Goal: Information Seeking & Learning: Learn about a topic

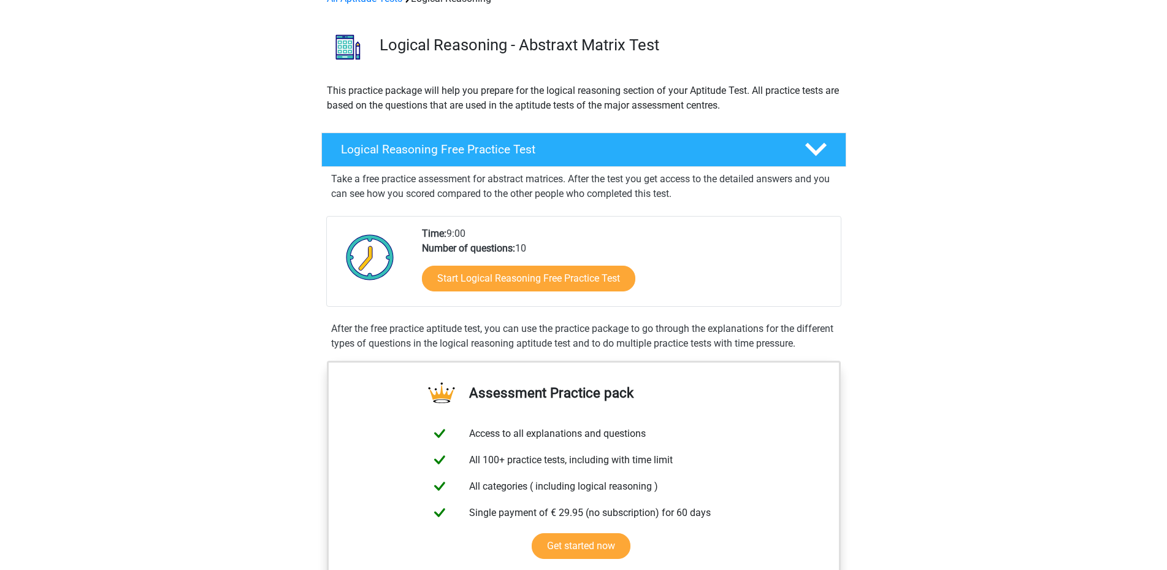
scroll to position [184, 0]
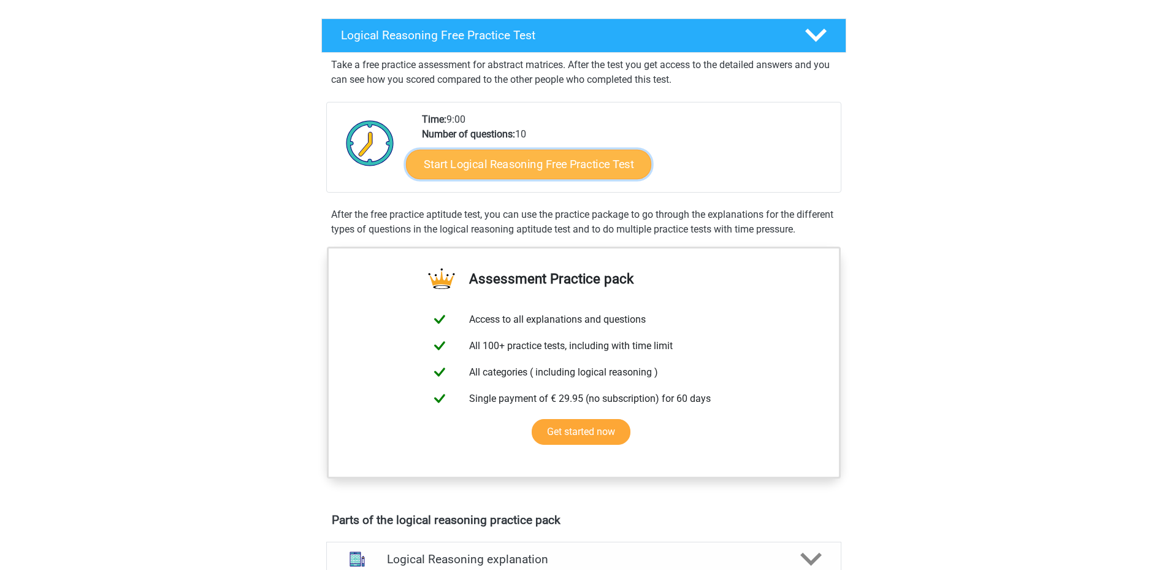
click at [465, 171] on link "Start Logical Reasoning Free Practice Test" at bounding box center [528, 163] width 245 height 29
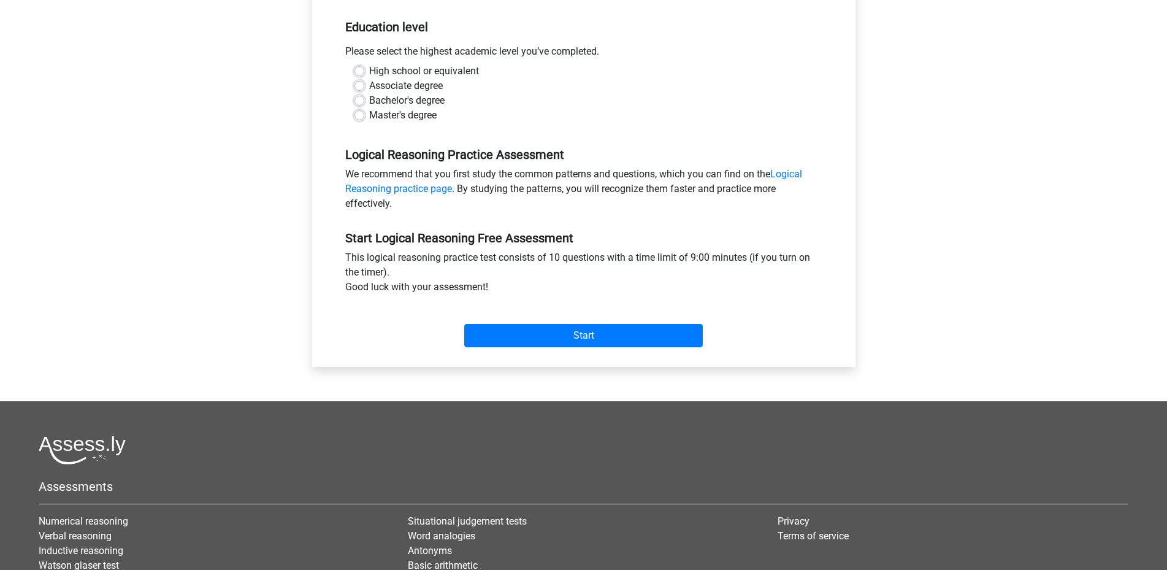
scroll to position [184, 0]
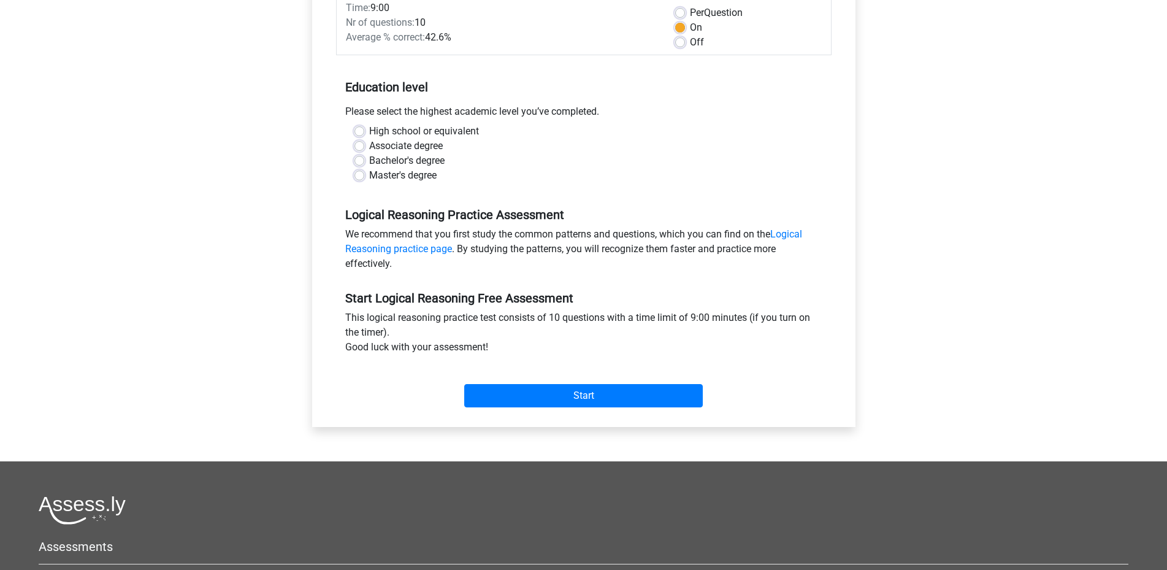
click at [369, 181] on label "Master's degree" at bounding box center [402, 175] width 67 height 15
click at [364, 180] on input "Master's degree" at bounding box center [360, 174] width 10 height 12
radio input "true"
click at [537, 410] on div "Start" at bounding box center [584, 385] width 496 height 53
click at [537, 404] on input "Start" at bounding box center [583, 395] width 239 height 23
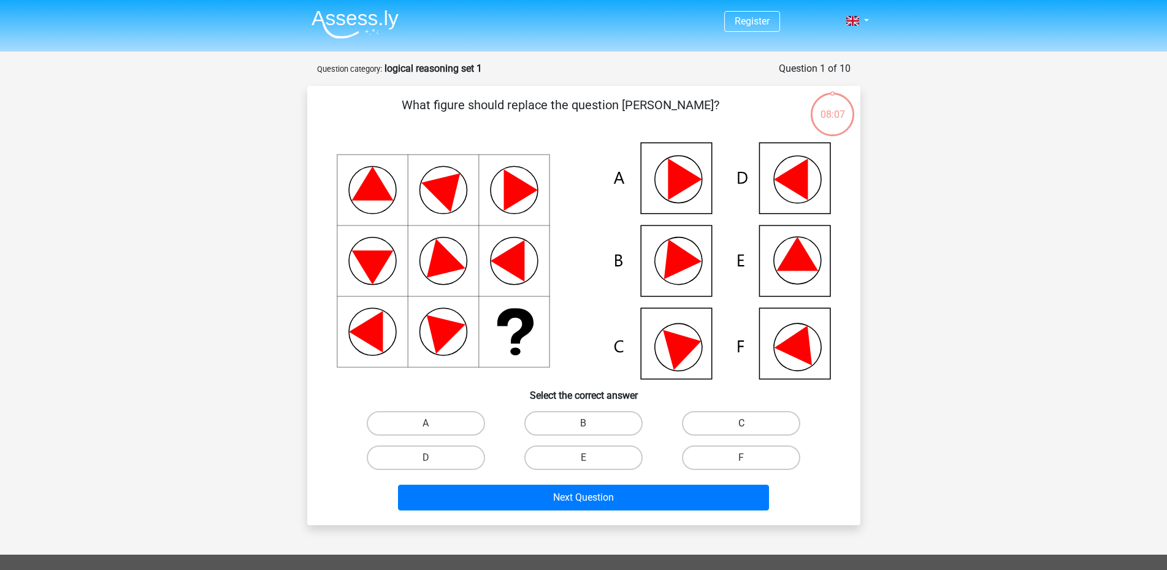
click at [707, 434] on label "C" at bounding box center [741, 423] width 118 height 25
click at [742, 431] on input "C" at bounding box center [746, 427] width 8 height 8
radio input "true"
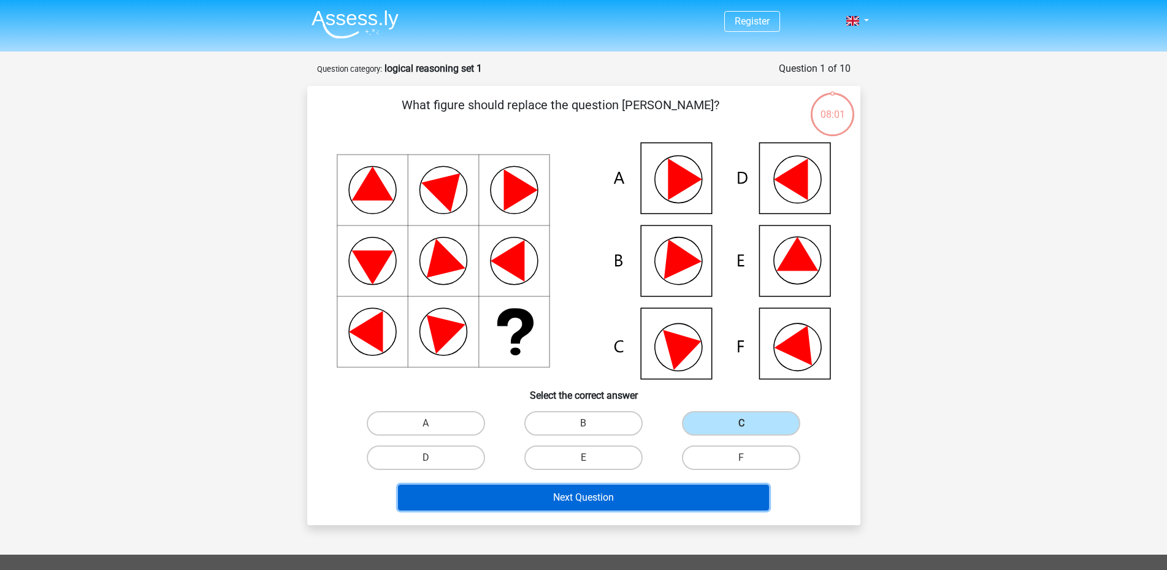
click at [616, 502] on button "Next Question" at bounding box center [583, 498] width 371 height 26
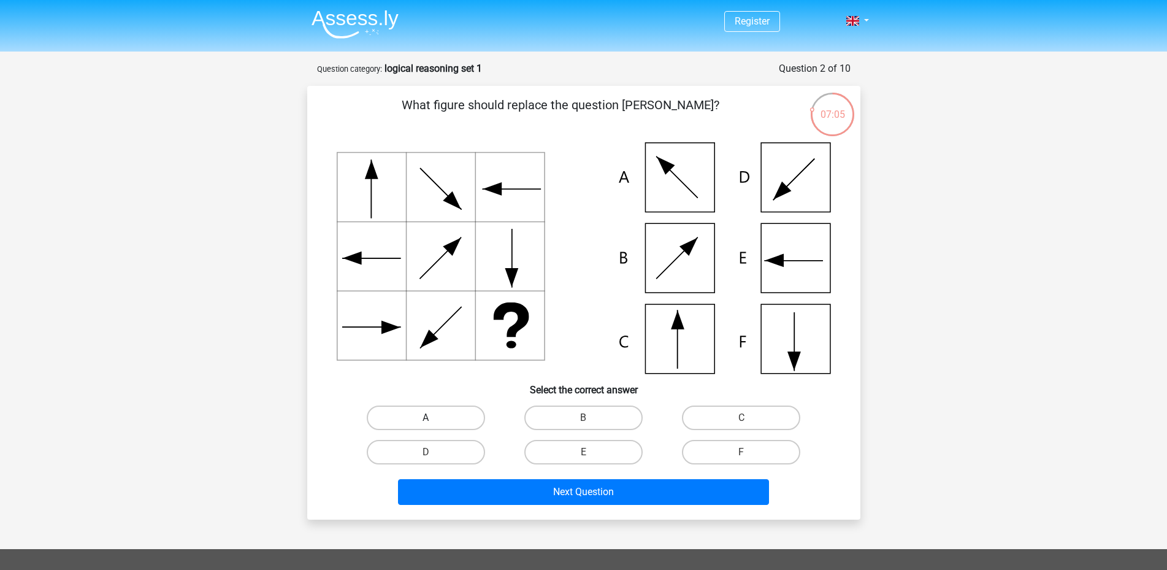
click at [467, 416] on label "A" at bounding box center [426, 417] width 118 height 25
click at [434, 418] on input "A" at bounding box center [430, 422] width 8 height 8
radio input "true"
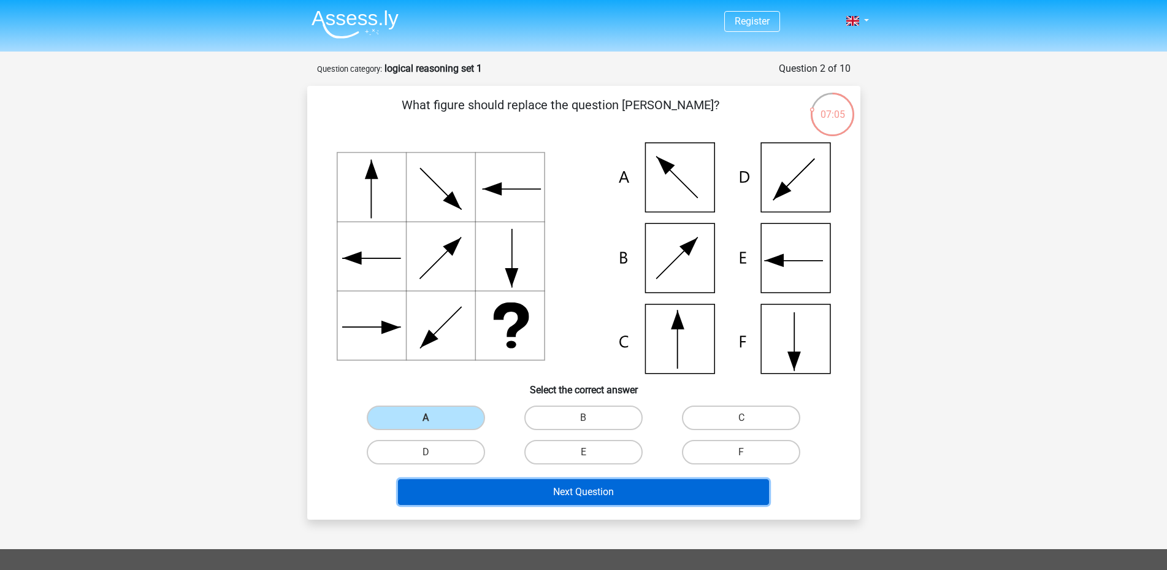
click at [545, 493] on button "Next Question" at bounding box center [583, 492] width 371 height 26
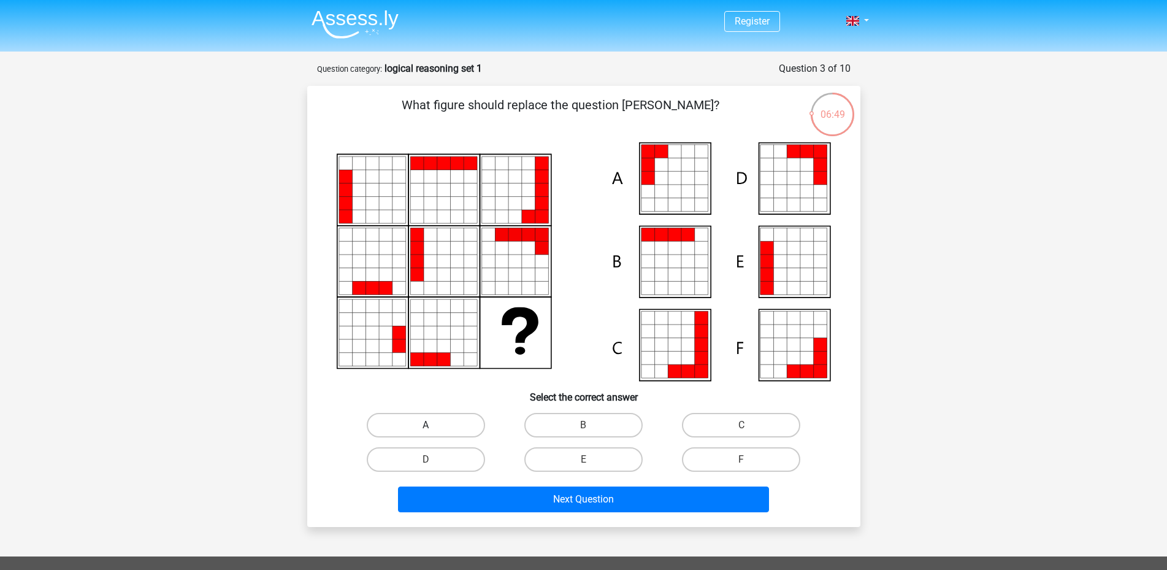
click at [458, 426] on label "A" at bounding box center [426, 425] width 118 height 25
click at [434, 426] on input "A" at bounding box center [430, 429] width 8 height 8
radio input "true"
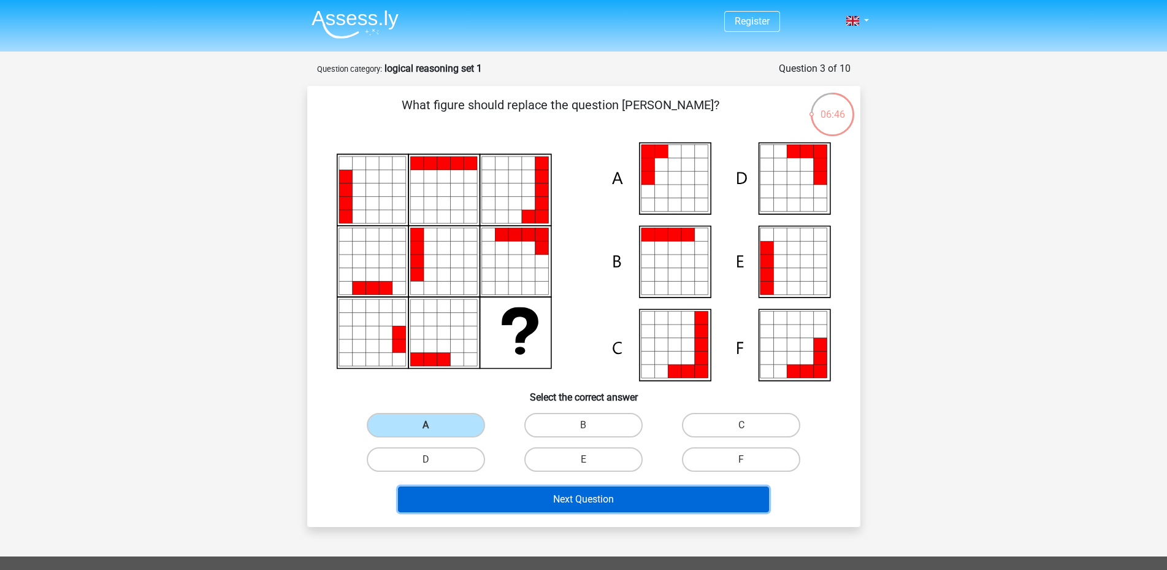
click at [561, 504] on button "Next Question" at bounding box center [583, 499] width 371 height 26
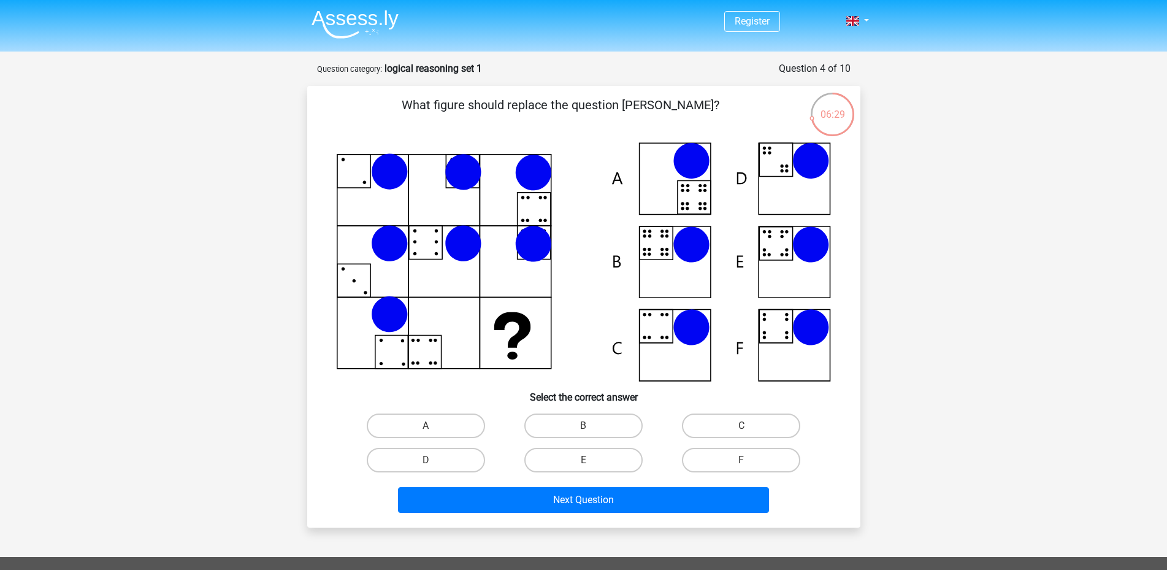
drag, startPoint x: 685, startPoint y: 251, endPoint x: 657, endPoint y: 258, distance: 29.0
click at [657, 258] on icon at bounding box center [584, 261] width 494 height 239
click at [685, 460] on label "F" at bounding box center [741, 460] width 118 height 25
click at [742, 460] on input "F" at bounding box center [746, 464] width 8 height 8
radio input "true"
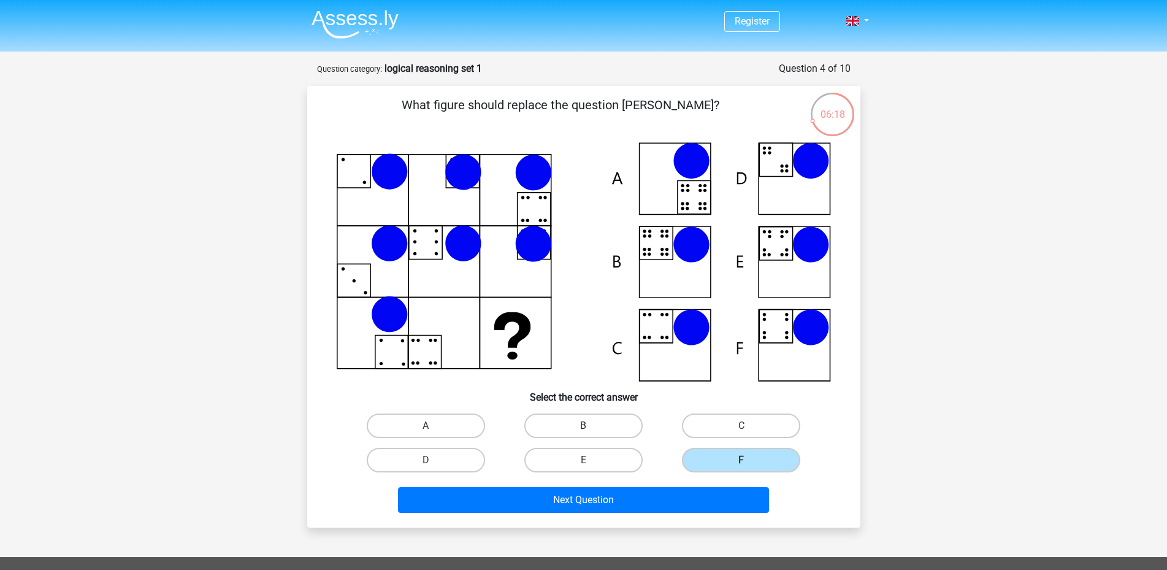
click at [615, 429] on label "B" at bounding box center [583, 425] width 118 height 25
click at [591, 429] on input "B" at bounding box center [587, 430] width 8 height 8
radio input "true"
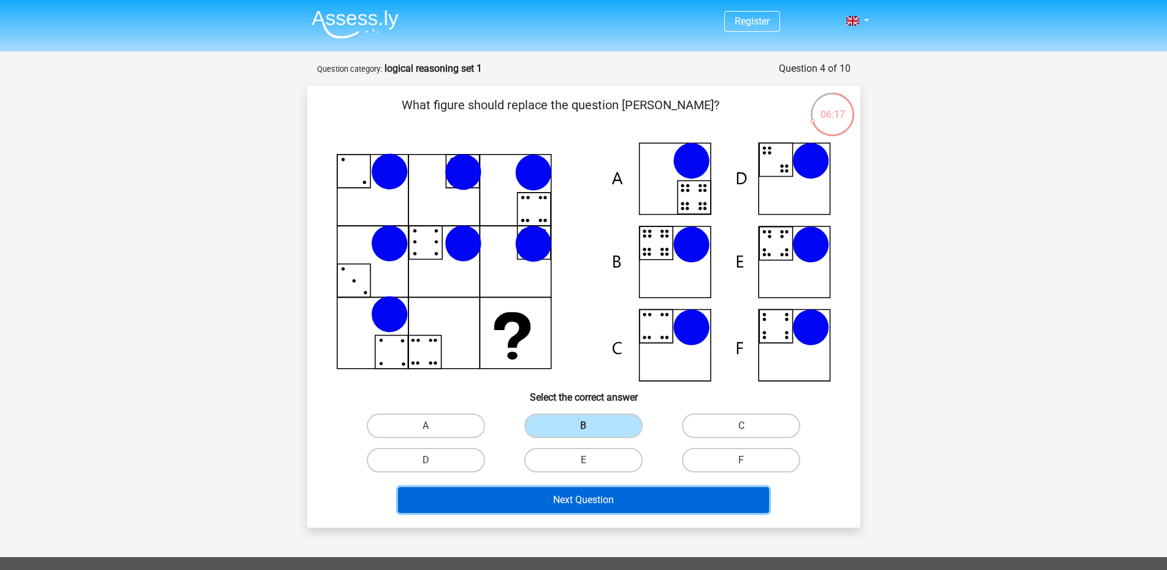
click at [620, 498] on button "Next Question" at bounding box center [583, 500] width 371 height 26
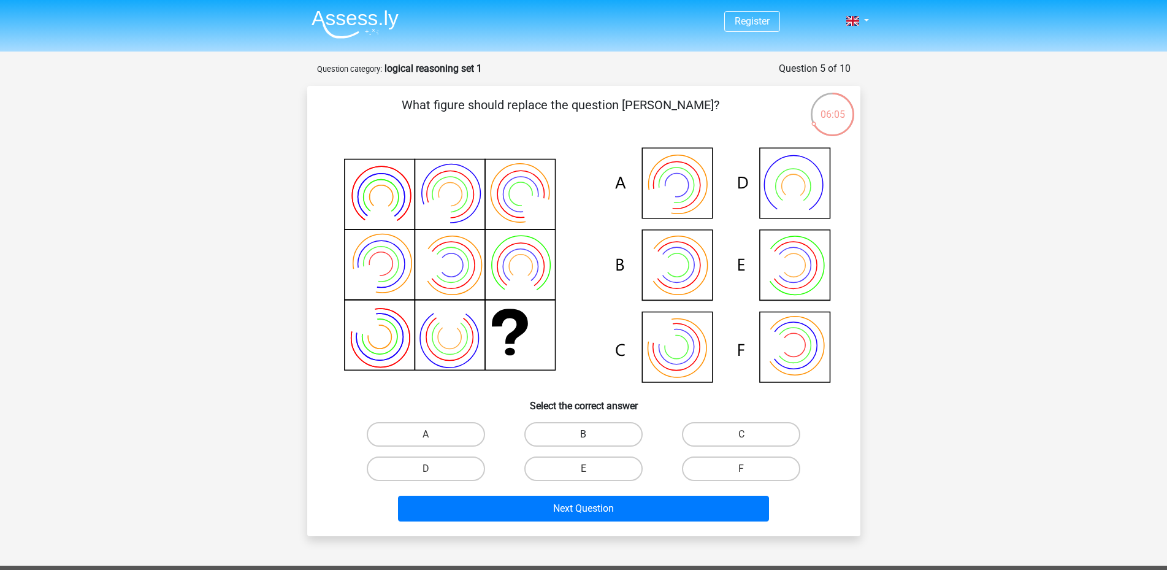
click at [602, 431] on label "B" at bounding box center [583, 434] width 118 height 25
click at [591, 434] on input "B" at bounding box center [587, 438] width 8 height 8
radio input "true"
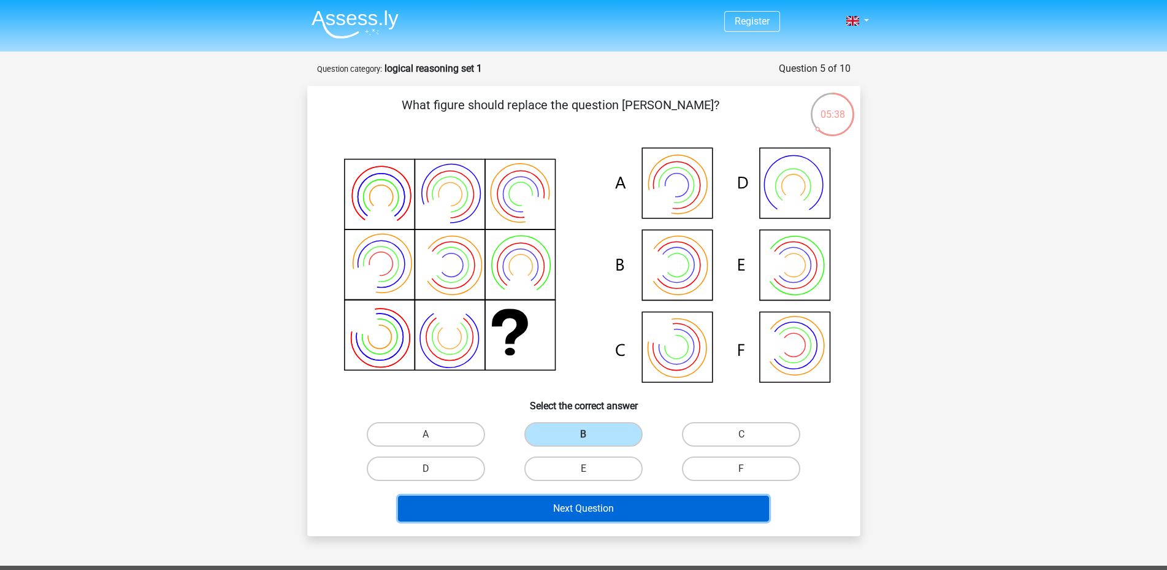
click at [622, 504] on button "Next Question" at bounding box center [583, 509] width 371 height 26
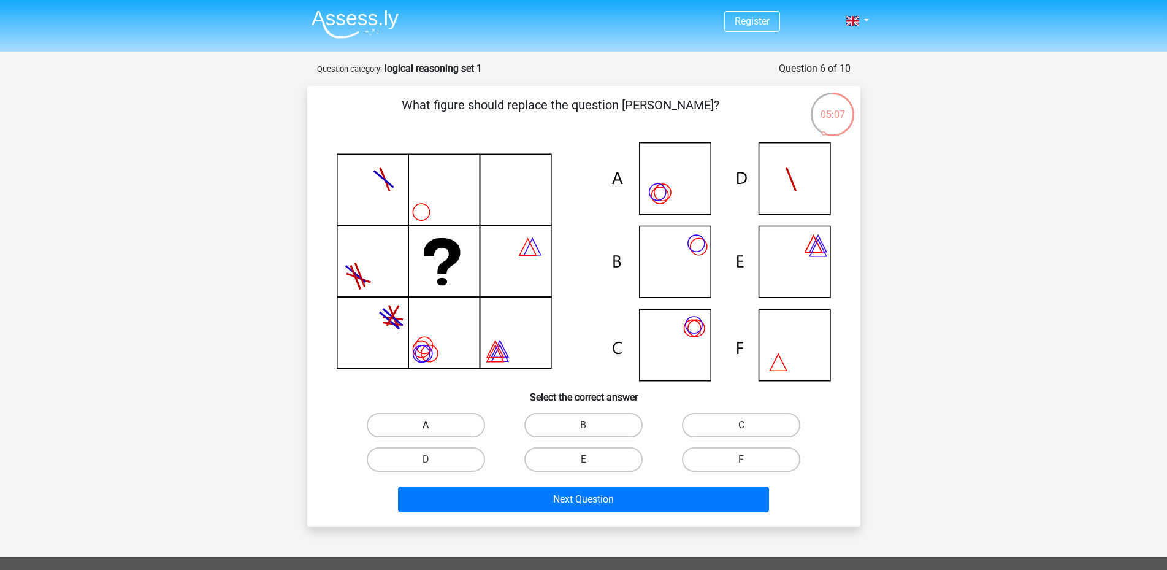
click at [479, 424] on label "A" at bounding box center [426, 425] width 118 height 25
click at [434, 425] on input "A" at bounding box center [430, 429] width 8 height 8
radio input "true"
click at [727, 436] on label "C" at bounding box center [741, 425] width 118 height 25
click at [742, 433] on input "C" at bounding box center [746, 429] width 8 height 8
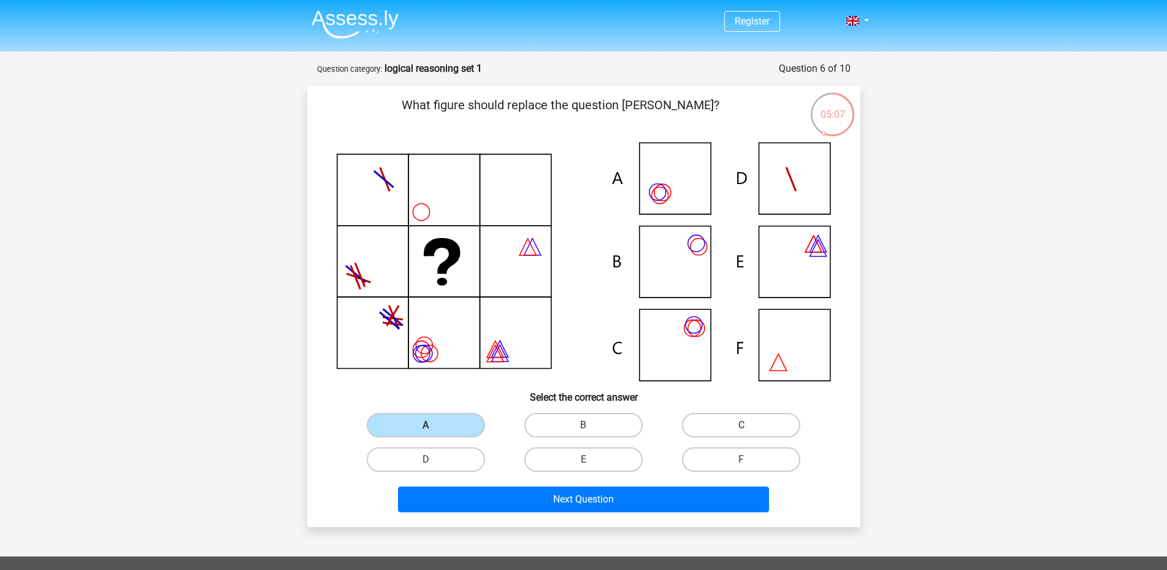
radio input "true"
click at [467, 427] on label "A" at bounding box center [426, 425] width 118 height 25
click at [434, 427] on input "A" at bounding box center [430, 429] width 8 height 8
radio input "true"
click at [714, 416] on label "C" at bounding box center [741, 425] width 118 height 25
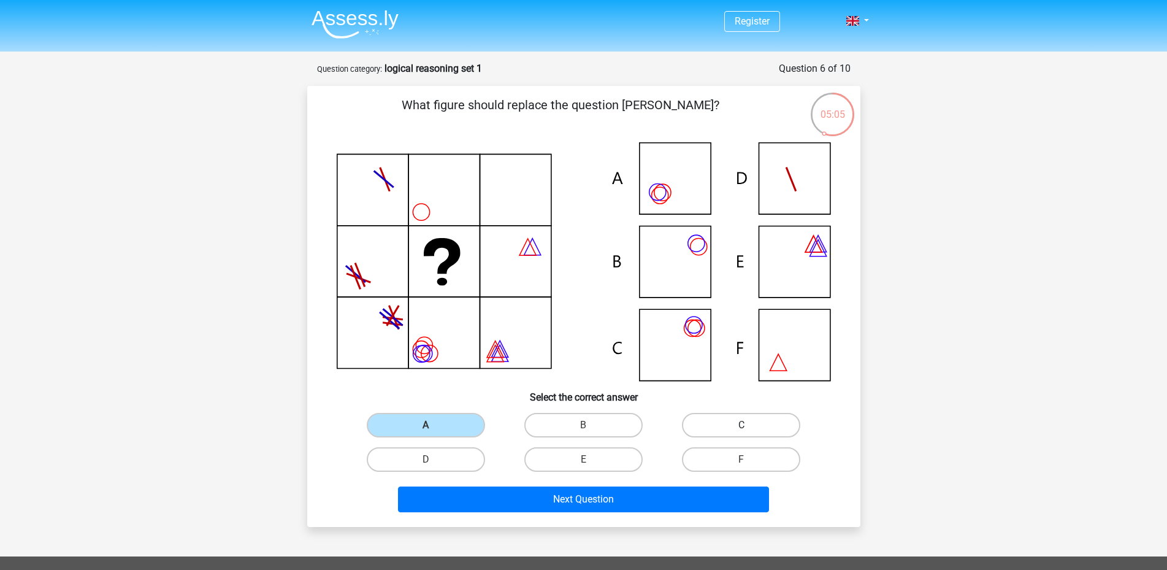
click at [742, 425] on input "C" at bounding box center [746, 429] width 8 height 8
radio input "true"
click at [447, 430] on label "A" at bounding box center [426, 425] width 118 height 25
click at [434, 430] on input "A" at bounding box center [430, 429] width 8 height 8
radio input "true"
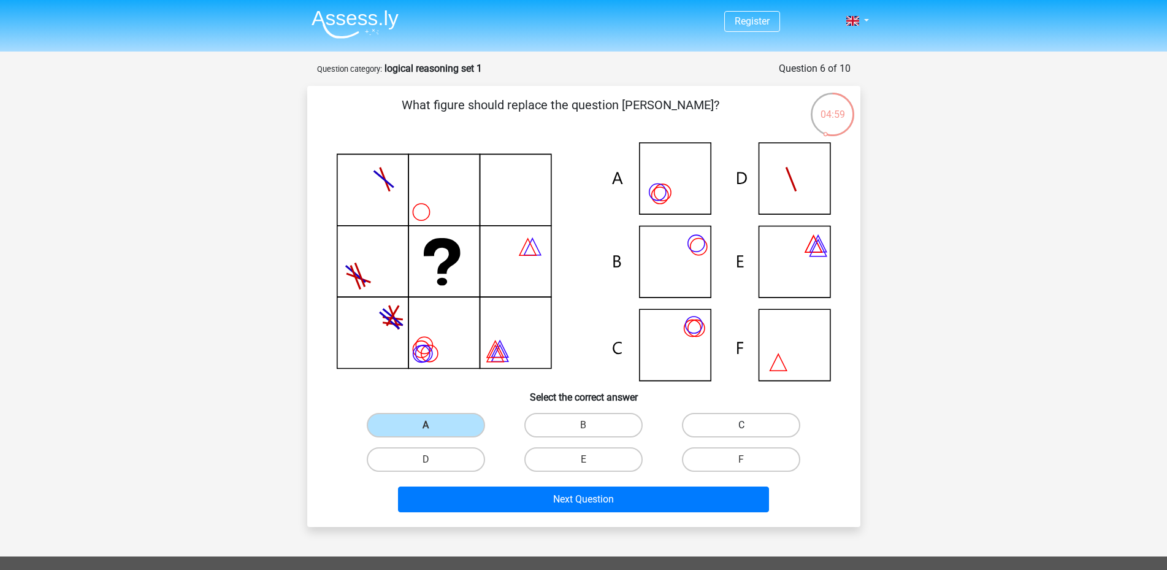
click at [721, 429] on label "C" at bounding box center [741, 425] width 118 height 25
click at [742, 429] on input "C" at bounding box center [746, 429] width 8 height 8
radio input "true"
click at [451, 422] on label "A" at bounding box center [426, 425] width 118 height 25
click at [434, 425] on input "A" at bounding box center [430, 429] width 8 height 8
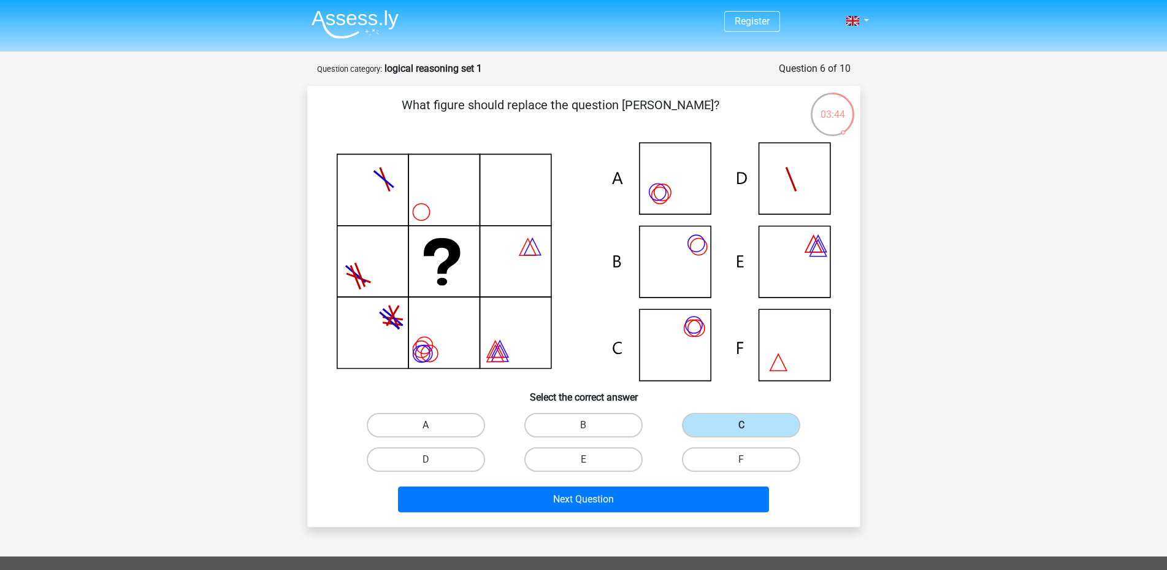
radio input "true"
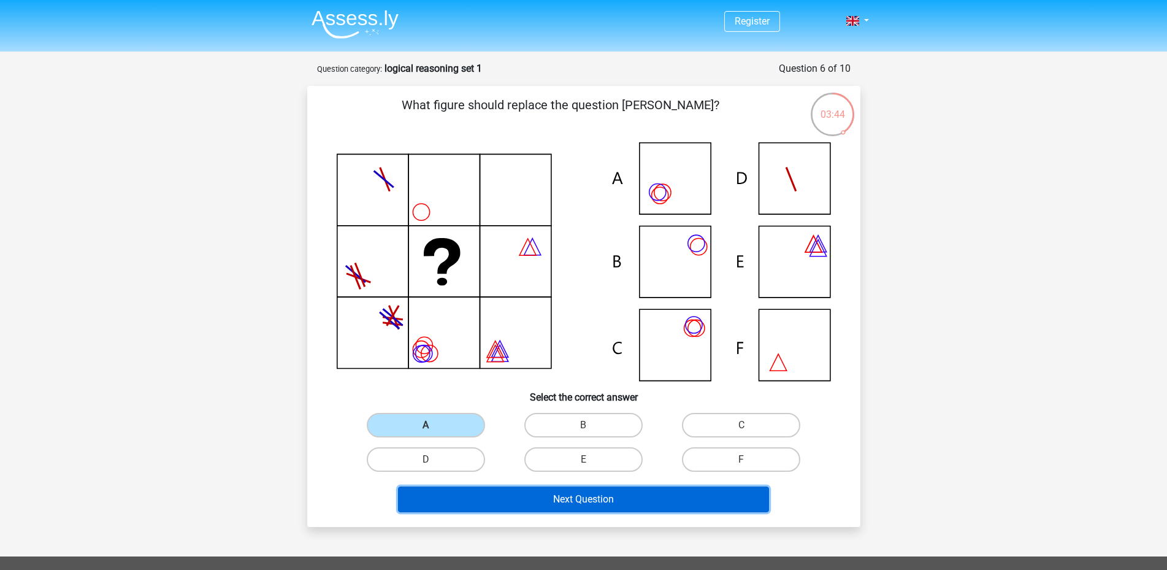
click at [497, 505] on button "Next Question" at bounding box center [583, 499] width 371 height 26
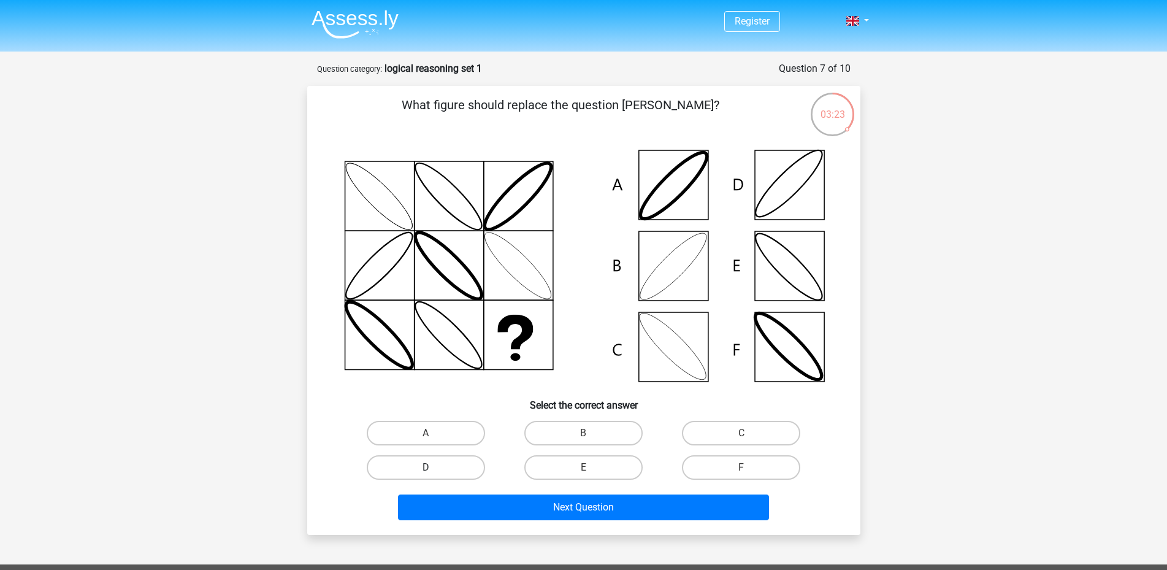
click at [442, 455] on label "D" at bounding box center [426, 467] width 118 height 25
click at [434, 467] on input "D" at bounding box center [430, 471] width 8 height 8
radio input "true"
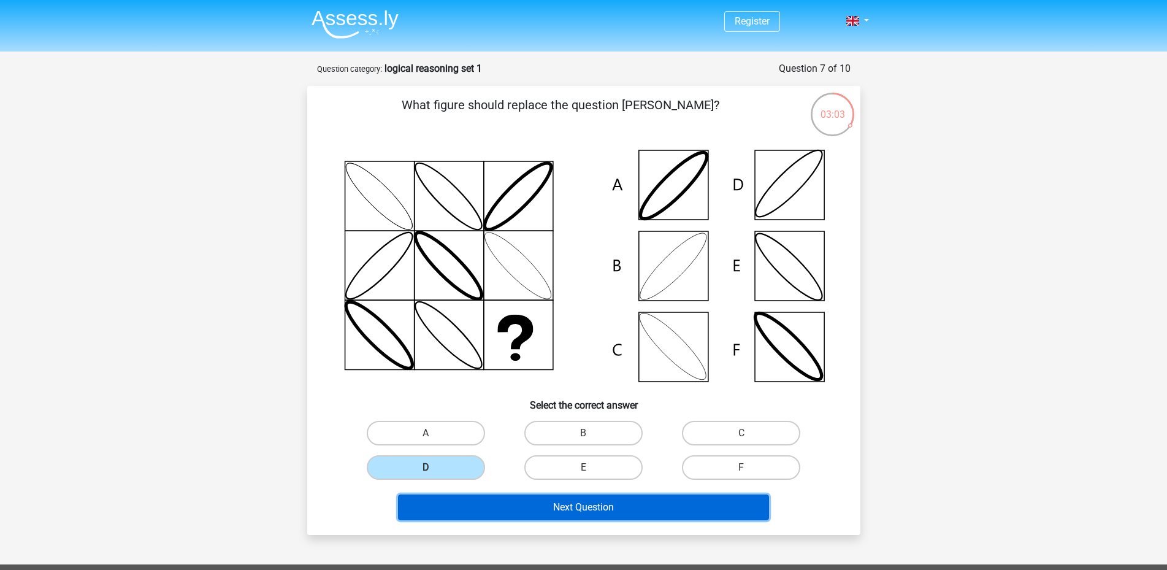
click at [447, 499] on button "Next Question" at bounding box center [583, 507] width 371 height 26
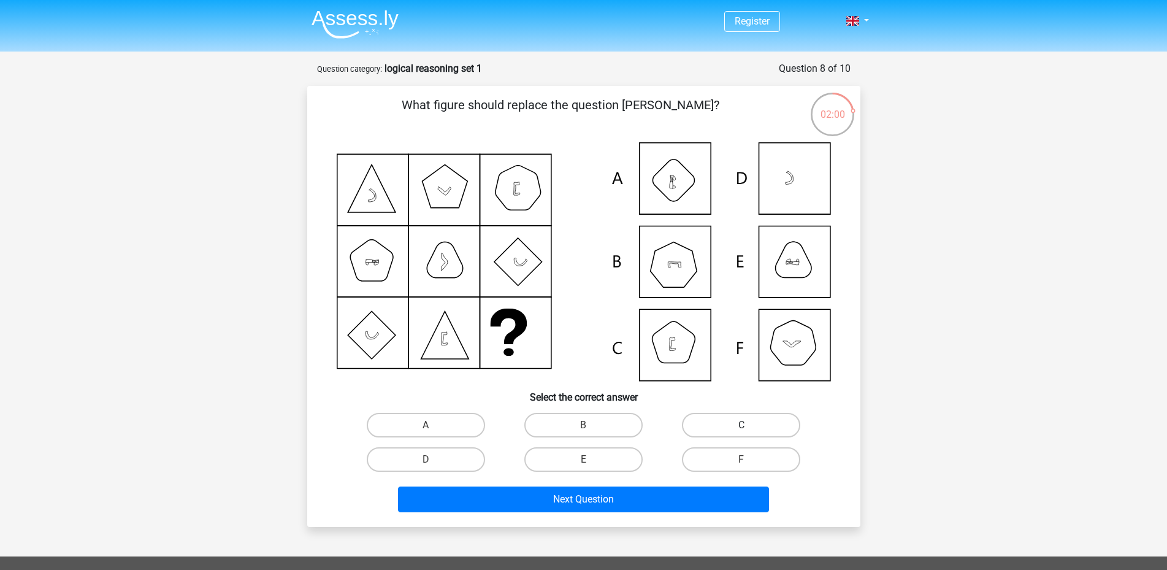
click at [713, 420] on label "C" at bounding box center [741, 425] width 118 height 25
click at [742, 425] on input "C" at bounding box center [746, 429] width 8 height 8
radio input "true"
click at [790, 178] on icon at bounding box center [584, 261] width 494 height 239
click at [677, 353] on icon at bounding box center [584, 261] width 494 height 239
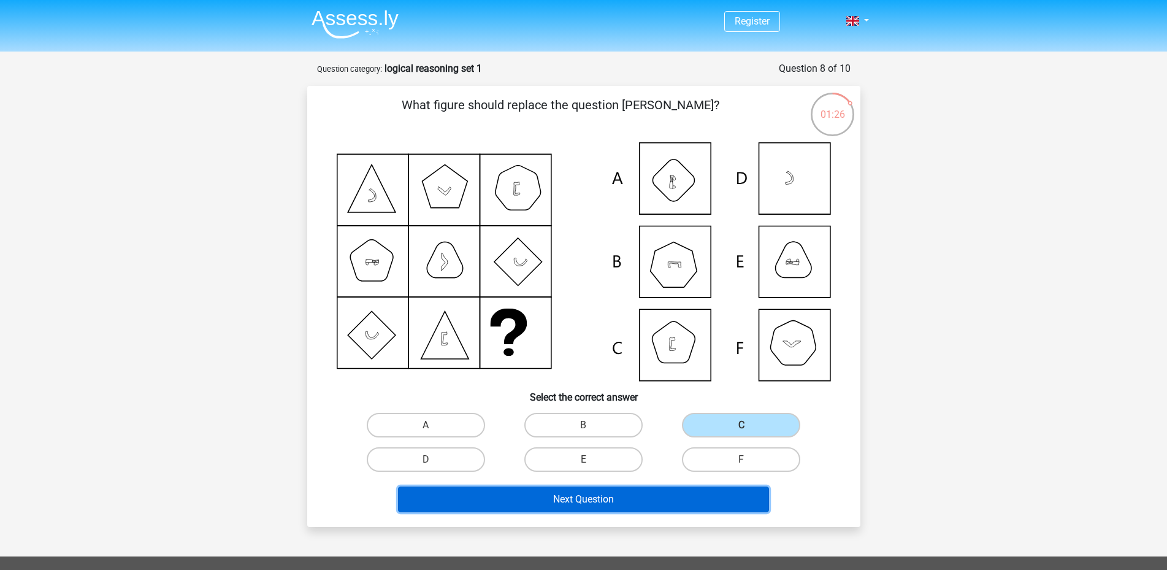
click at [629, 504] on button "Next Question" at bounding box center [583, 499] width 371 height 26
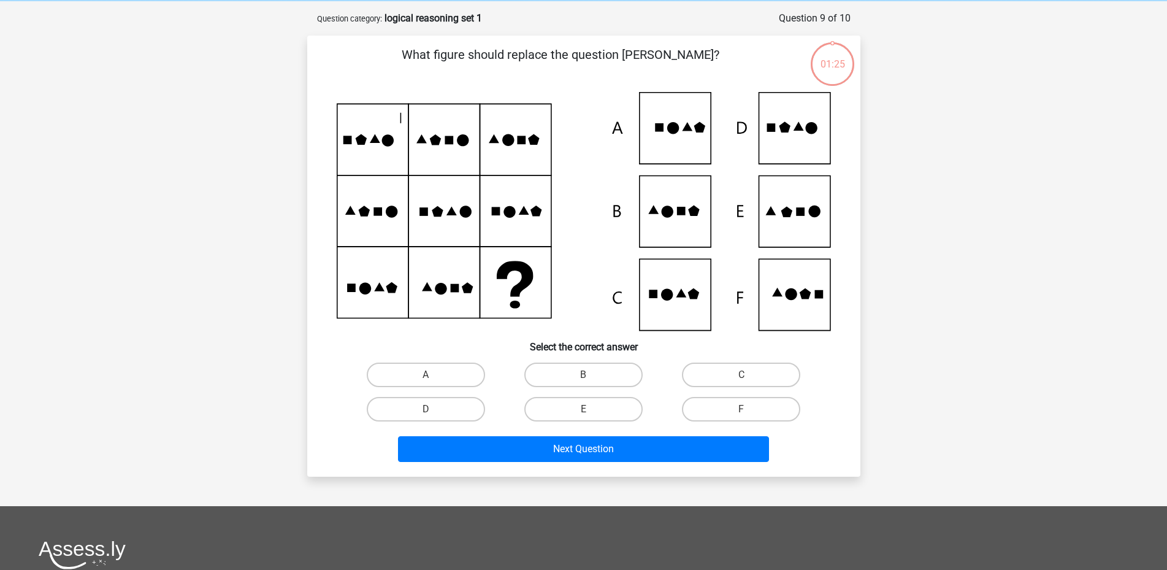
scroll to position [61, 0]
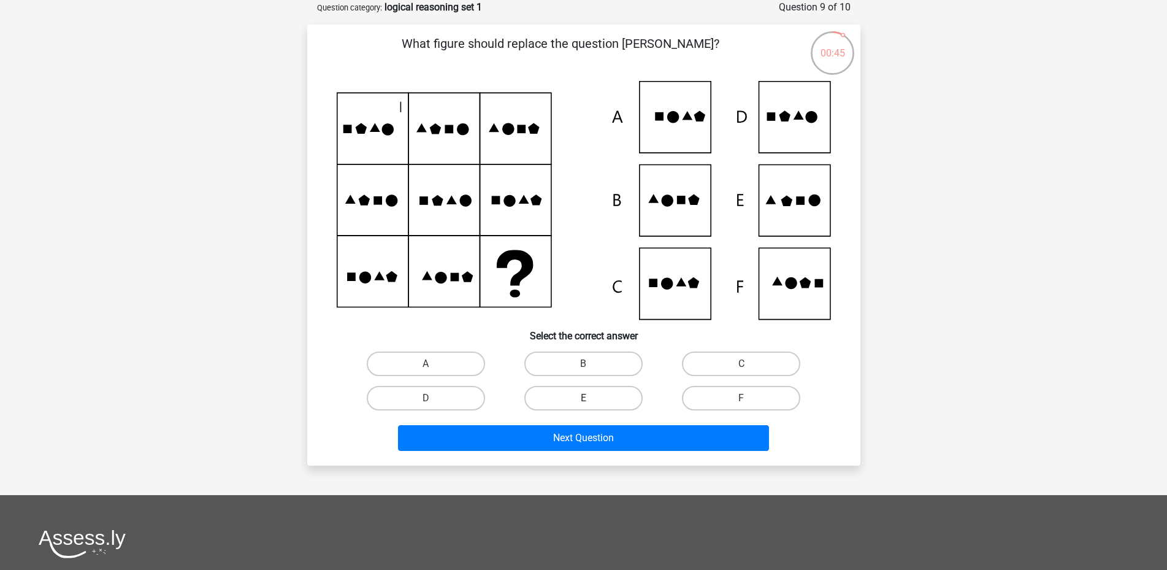
click at [601, 408] on label "E" at bounding box center [583, 398] width 118 height 25
click at [591, 406] on input "E" at bounding box center [587, 402] width 8 height 8
radio input "true"
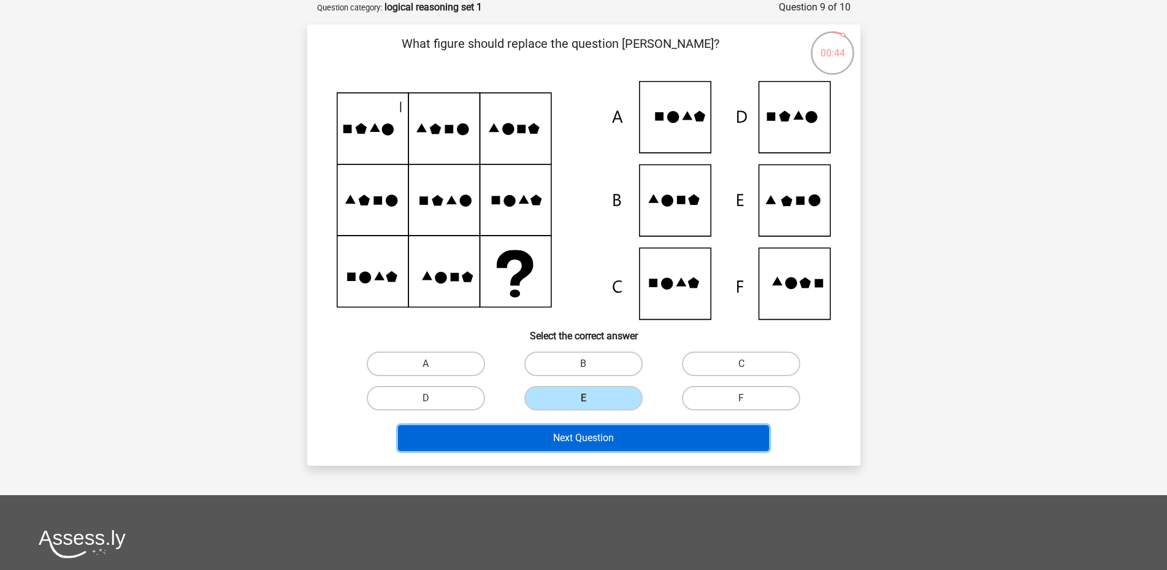
click at [607, 437] on button "Next Question" at bounding box center [583, 438] width 371 height 26
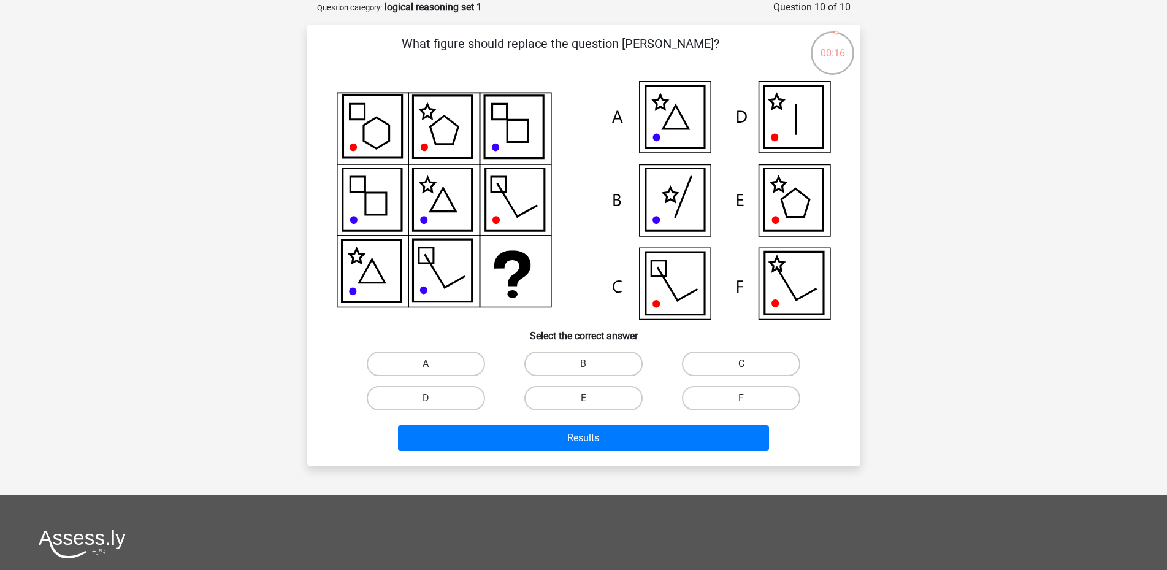
click at [708, 370] on label "C" at bounding box center [741, 363] width 118 height 25
click at [742, 370] on input "C" at bounding box center [746, 368] width 8 height 8
radio input "true"
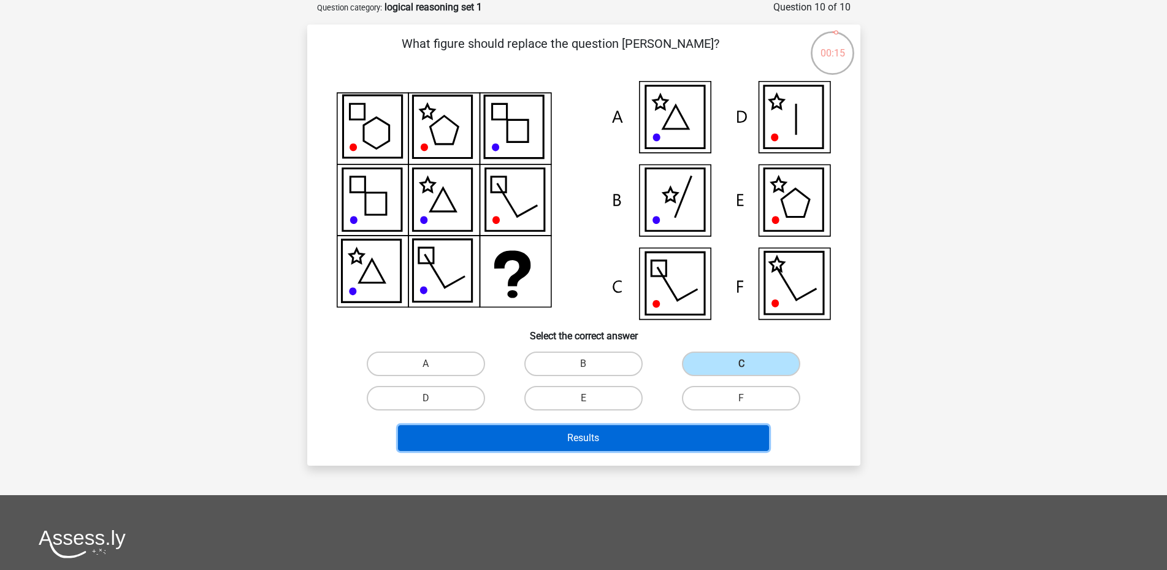
click at [632, 431] on button "Results" at bounding box center [583, 438] width 371 height 26
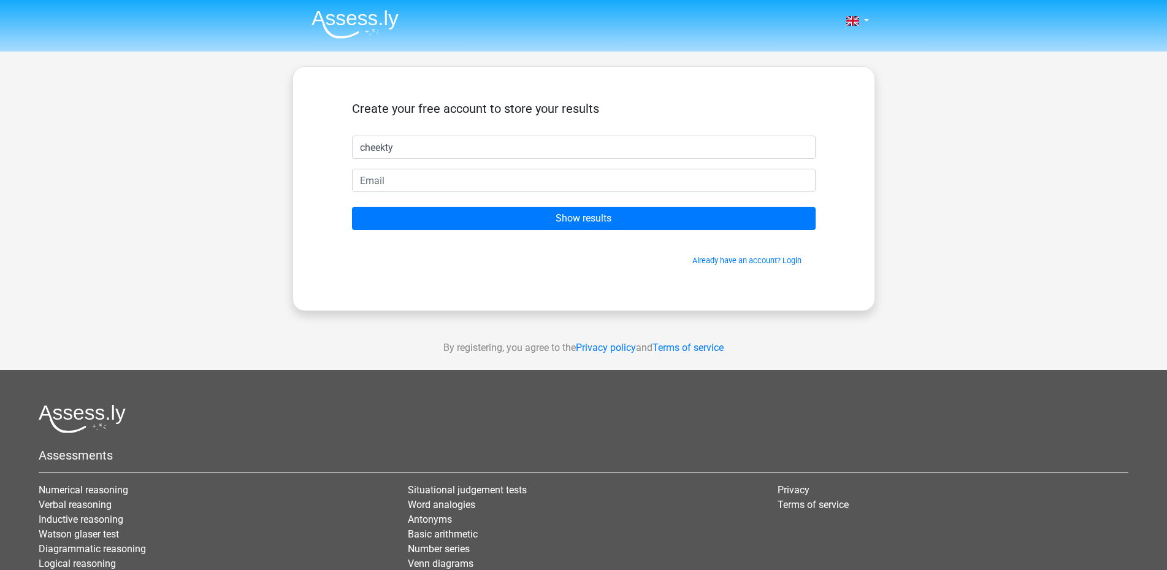
type input "cheekty"
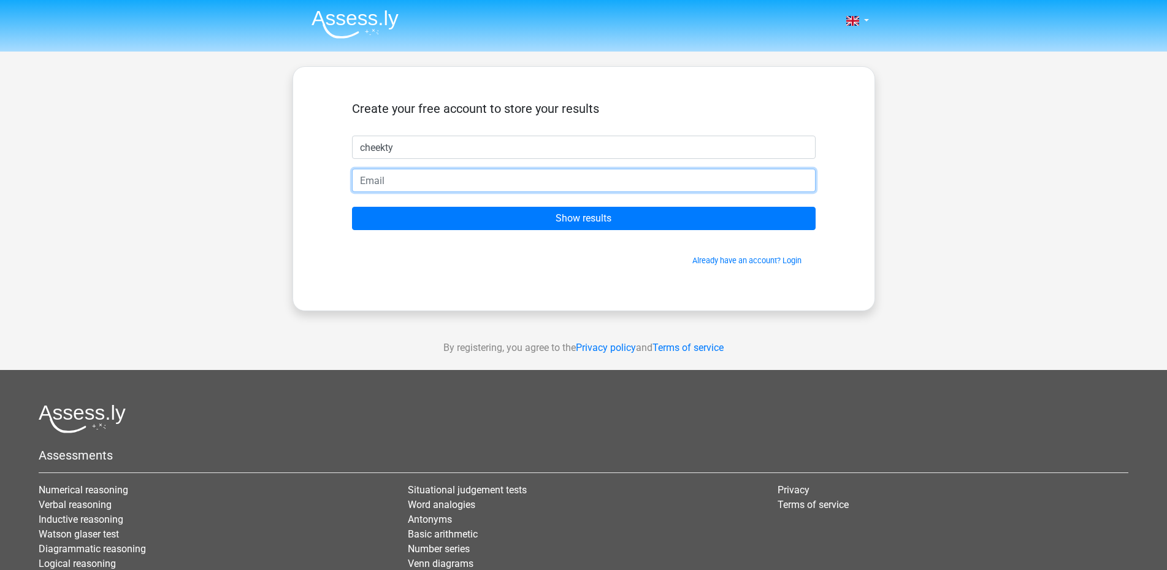
click at [556, 183] on input "email" at bounding box center [584, 180] width 464 height 23
click at [352, 207] on input "Show results" at bounding box center [584, 218] width 464 height 23
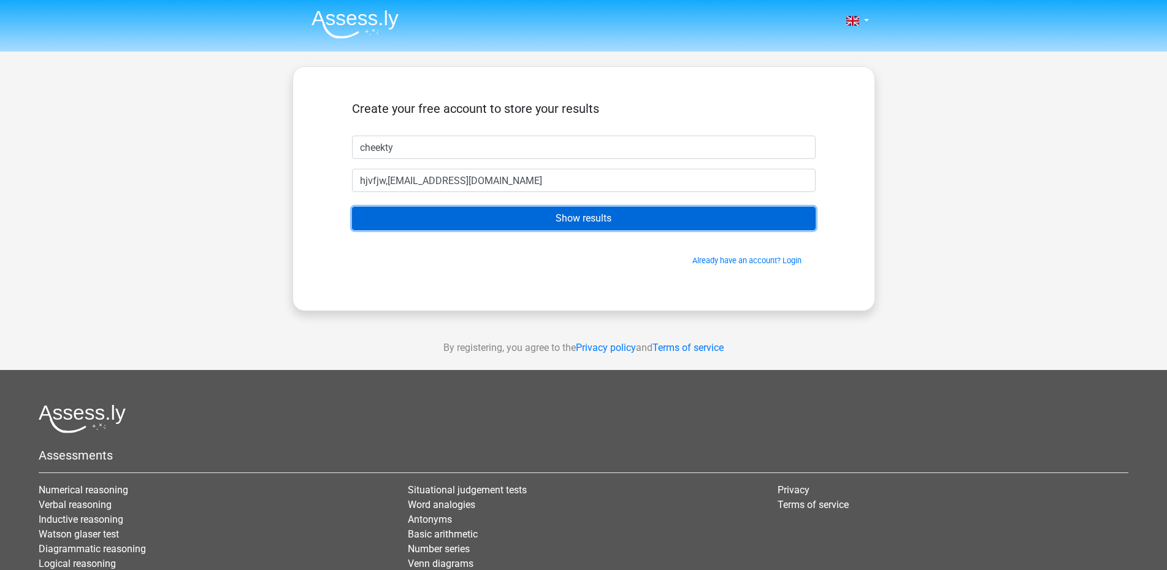
click at [429, 221] on input "Show results" at bounding box center [584, 218] width 464 height 23
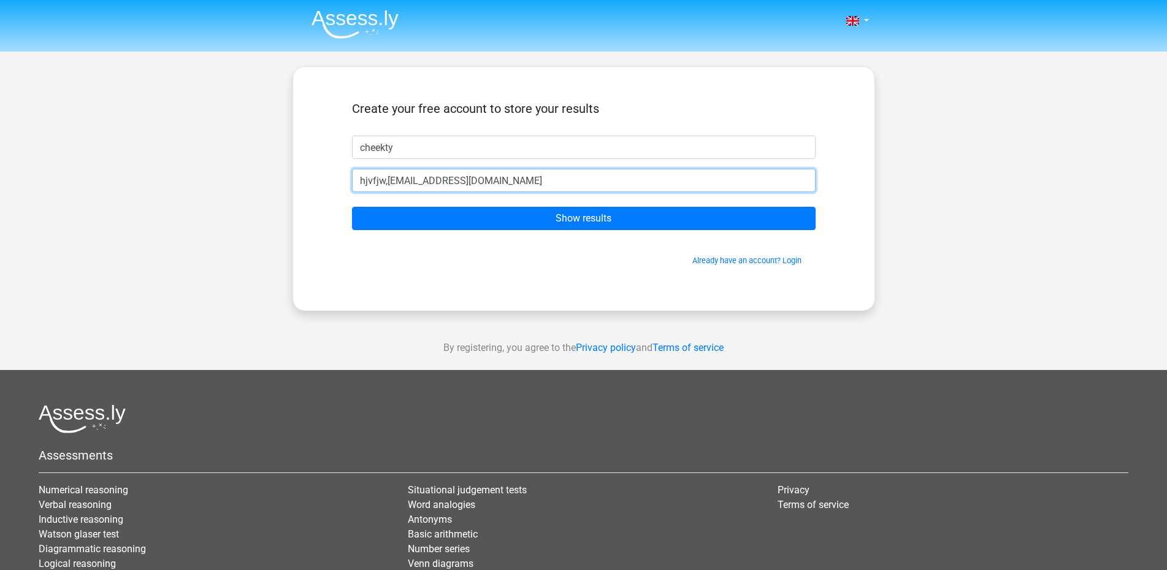
click at [442, 186] on input "hjvfjw,qbhf@gmail.com" at bounding box center [584, 180] width 464 height 23
click at [391, 186] on input "hjvfjw,qbhf@gmail.com" at bounding box center [584, 180] width 464 height 23
click at [387, 184] on input "hjvfjw,qbhf@gmail.com" at bounding box center [584, 180] width 464 height 23
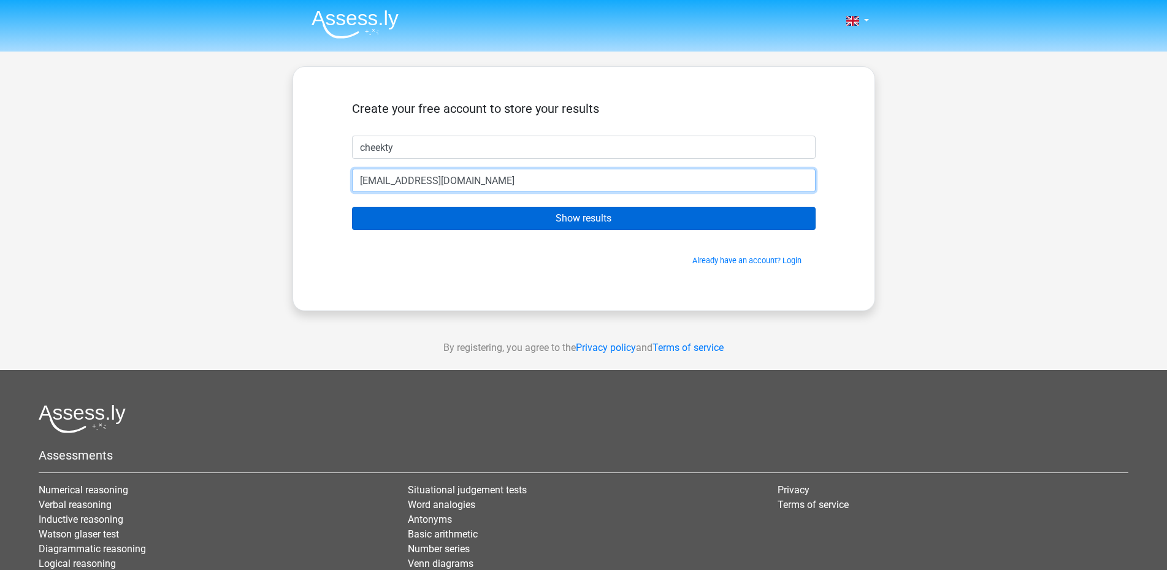
type input "[EMAIL_ADDRESS][DOMAIN_NAME]"
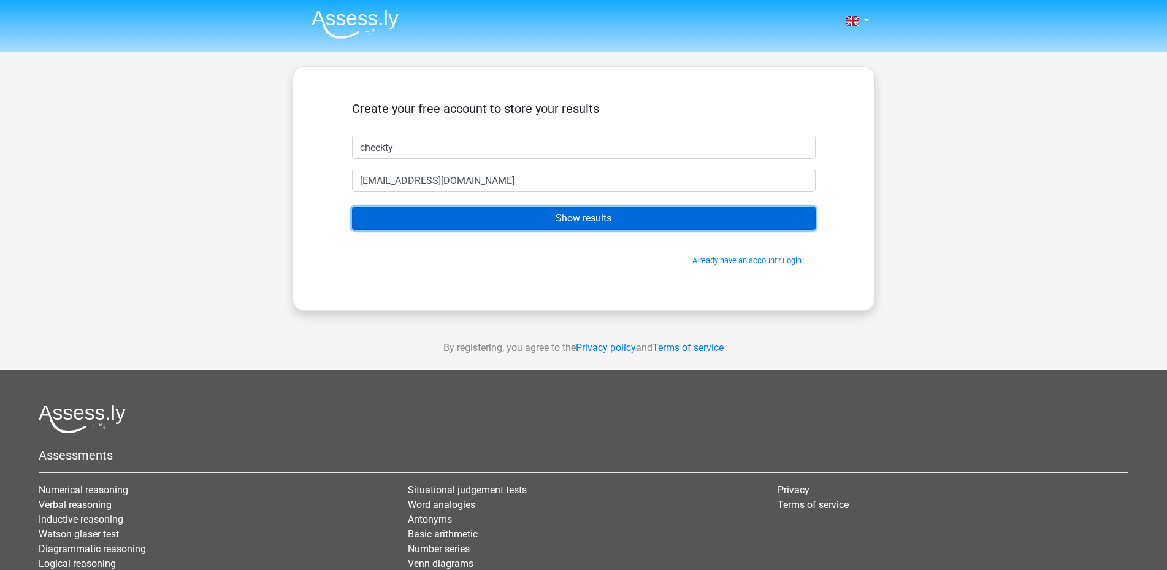
click at [404, 213] on input "Show results" at bounding box center [584, 218] width 464 height 23
